Goal: Task Accomplishment & Management: Manage account settings

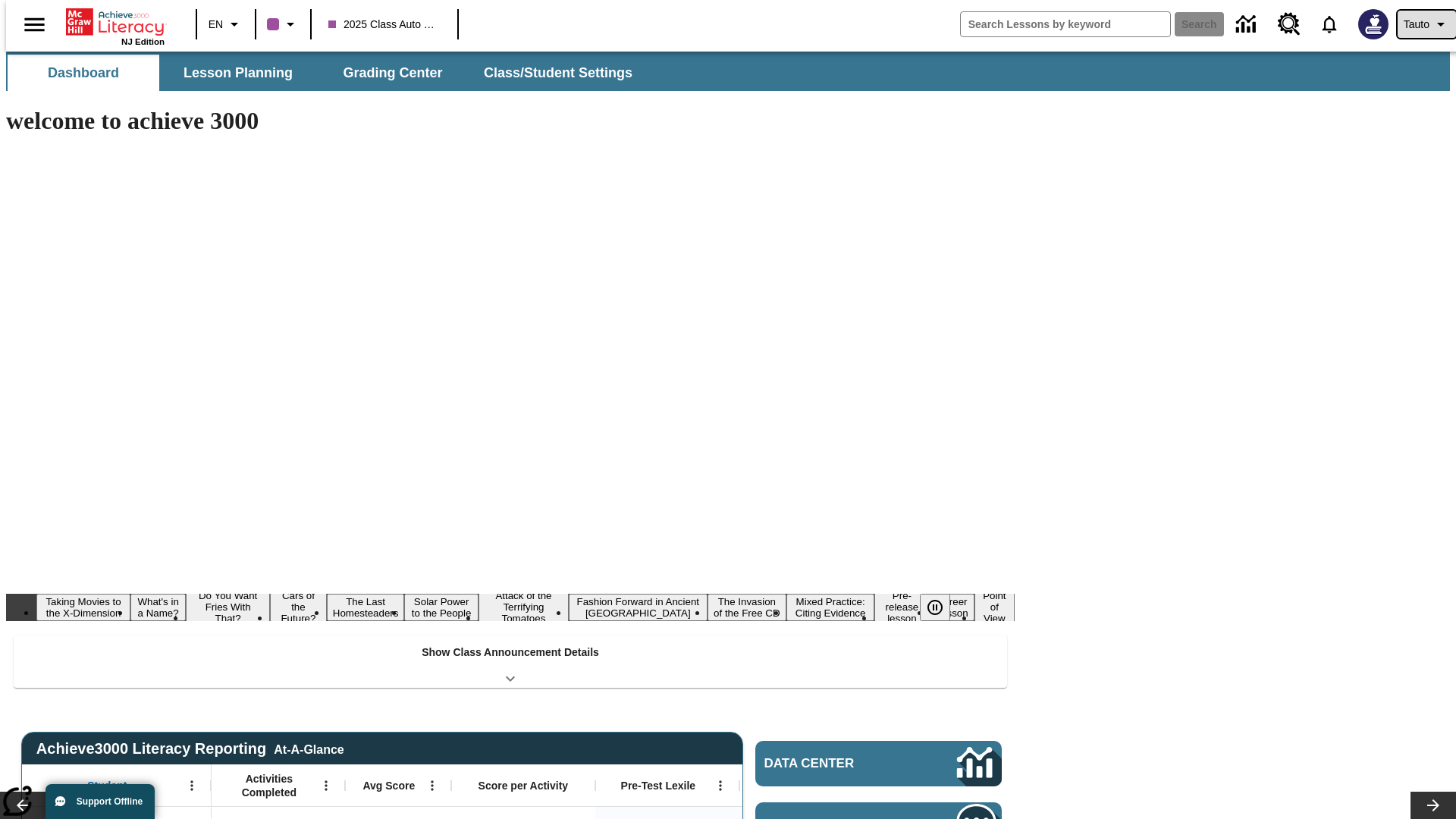
click at [1418, 24] on span "Tauto" at bounding box center [1416, 24] width 26 height 16
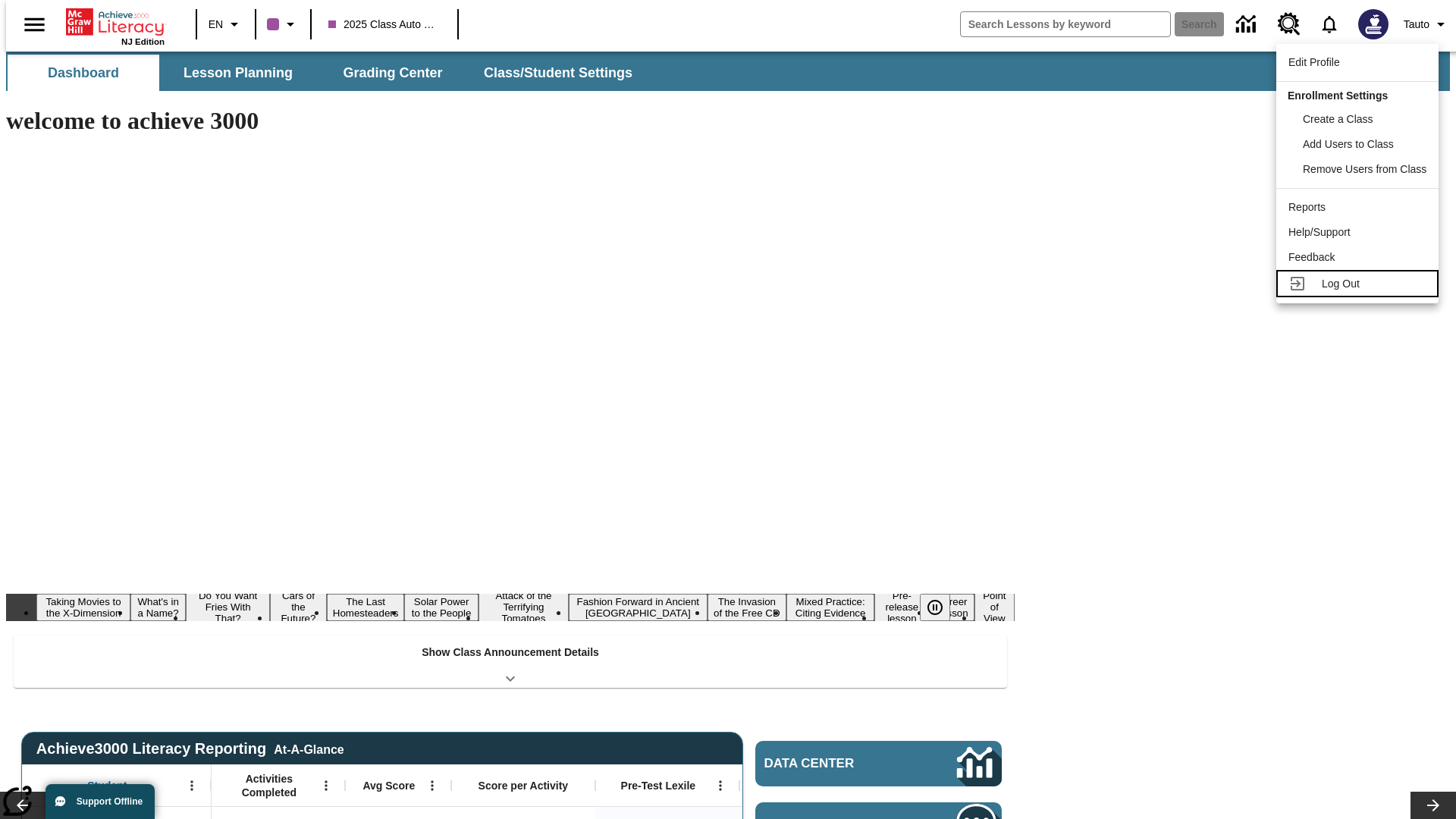
click at [1360, 283] on span "Log Out" at bounding box center [1340, 283] width 38 height 12
